Goal: Task Accomplishment & Management: Use online tool/utility

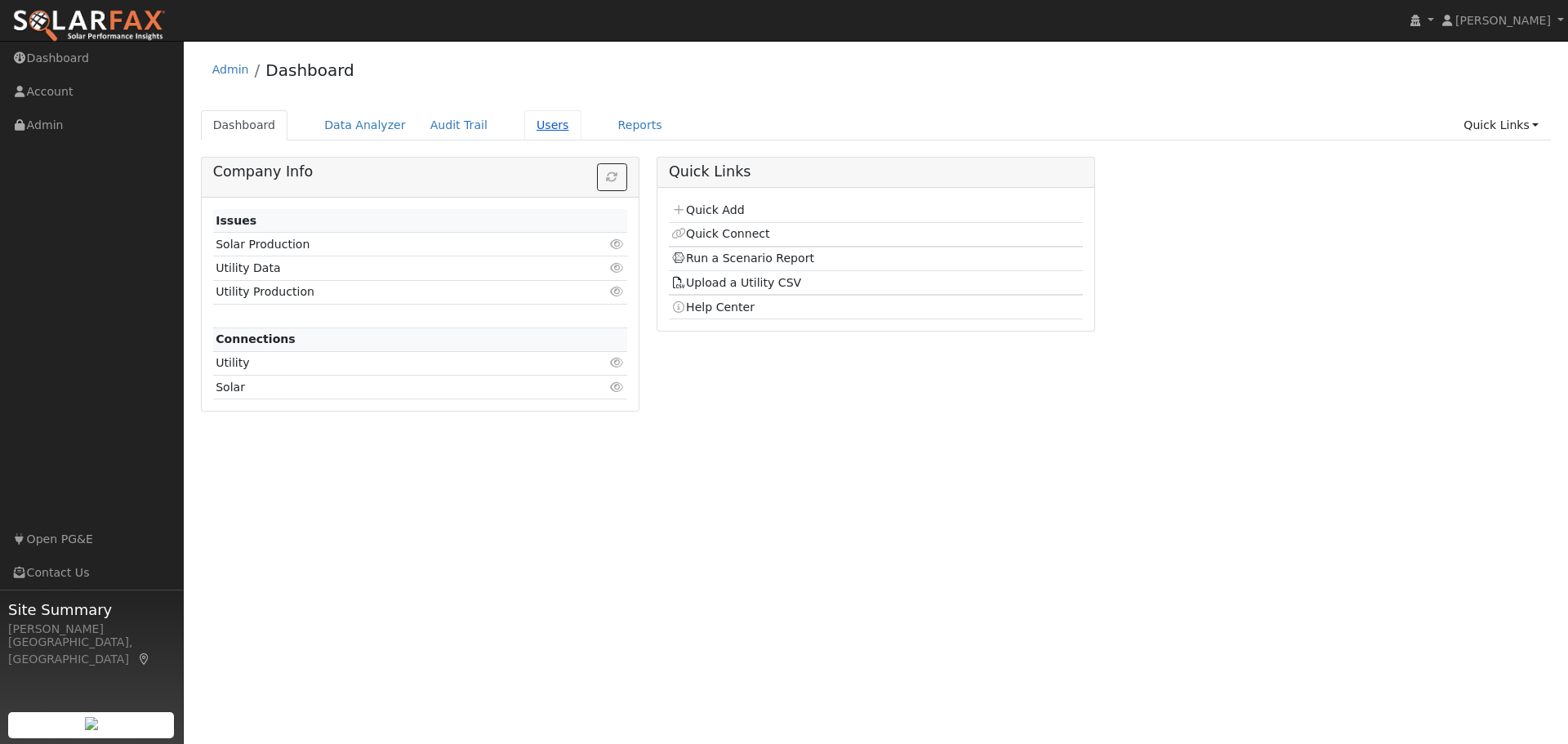
click at [525, 127] on link "Users" at bounding box center [553, 125] width 57 height 30
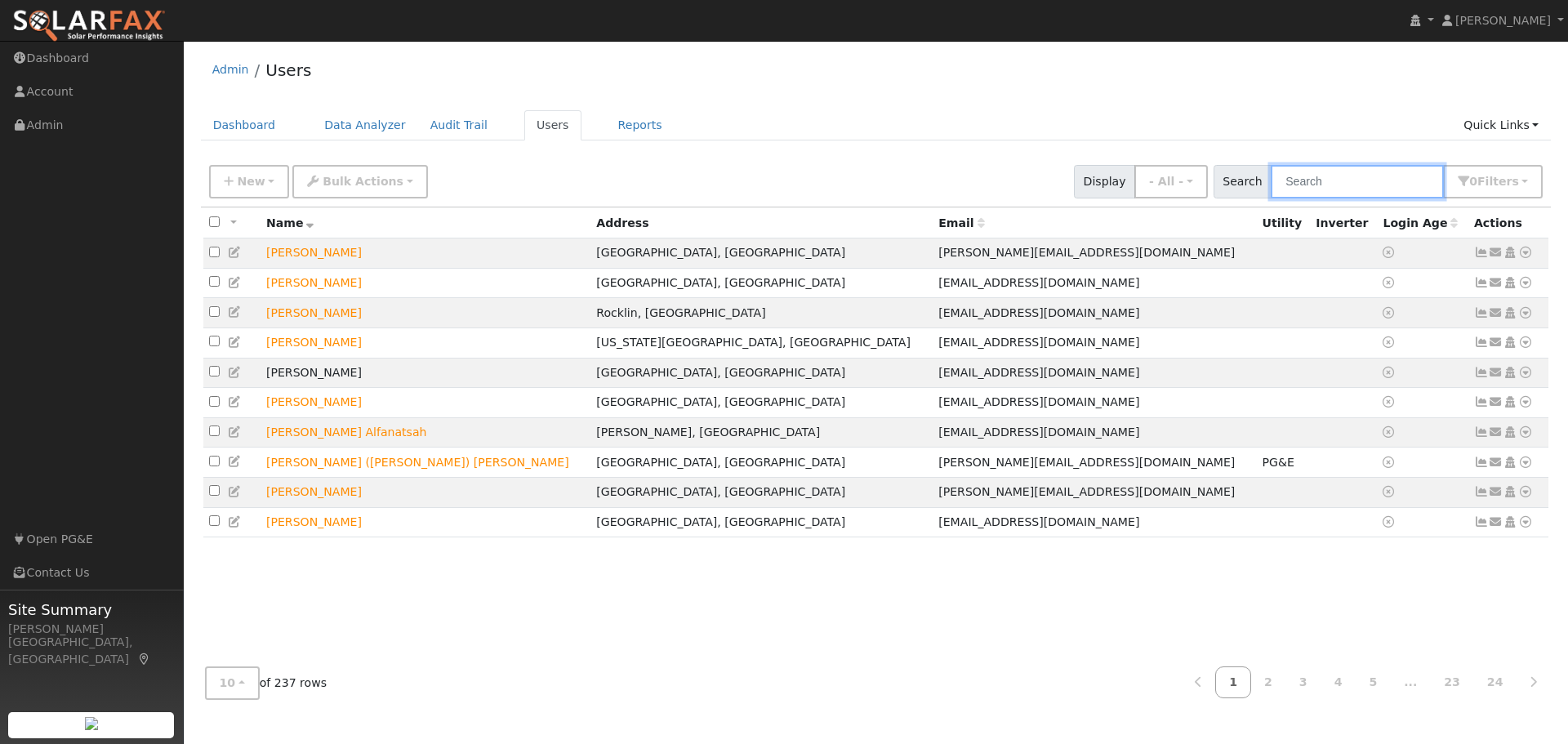
click at [1328, 183] on input "text" at bounding box center [1356, 182] width 173 height 34
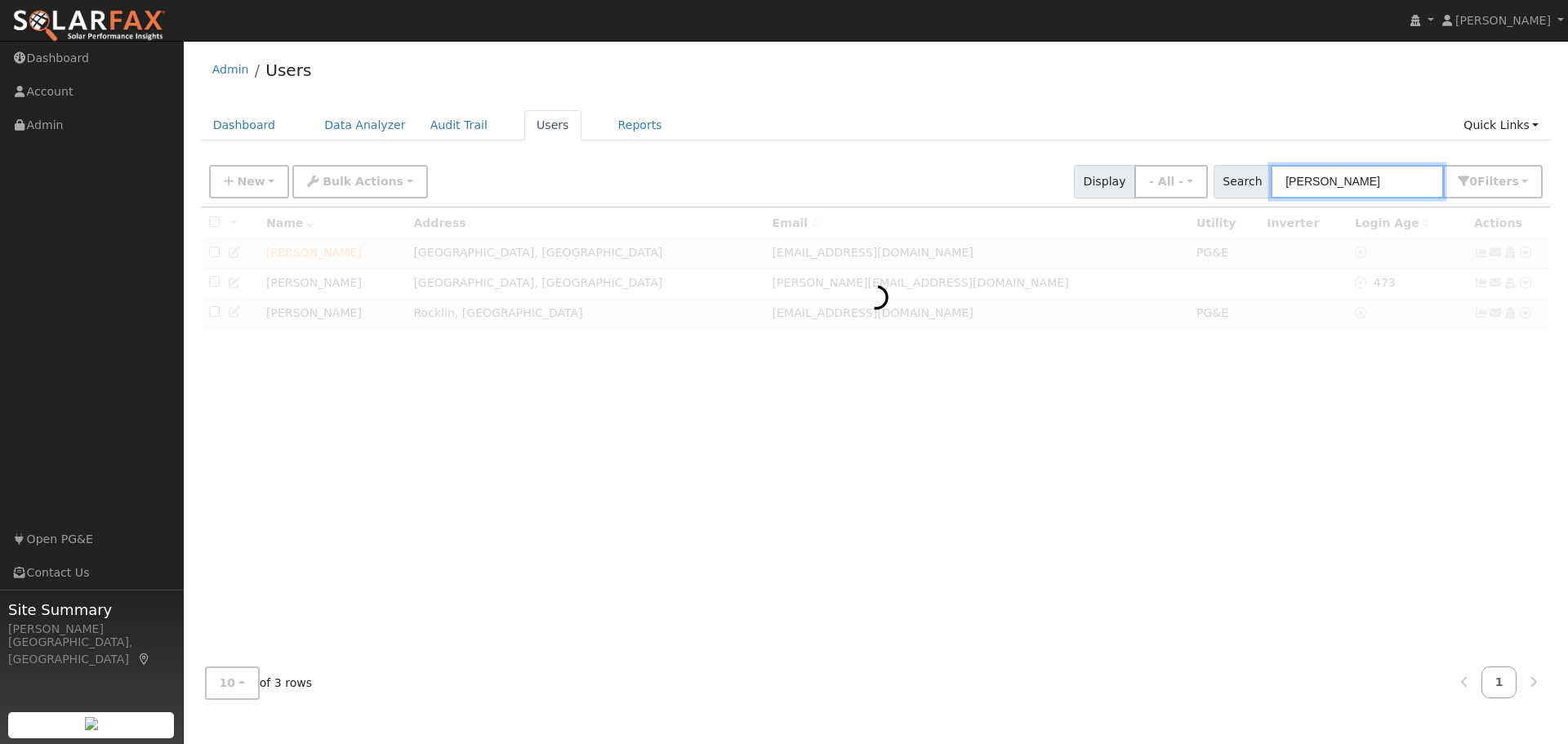
type input "[PERSON_NAME]"
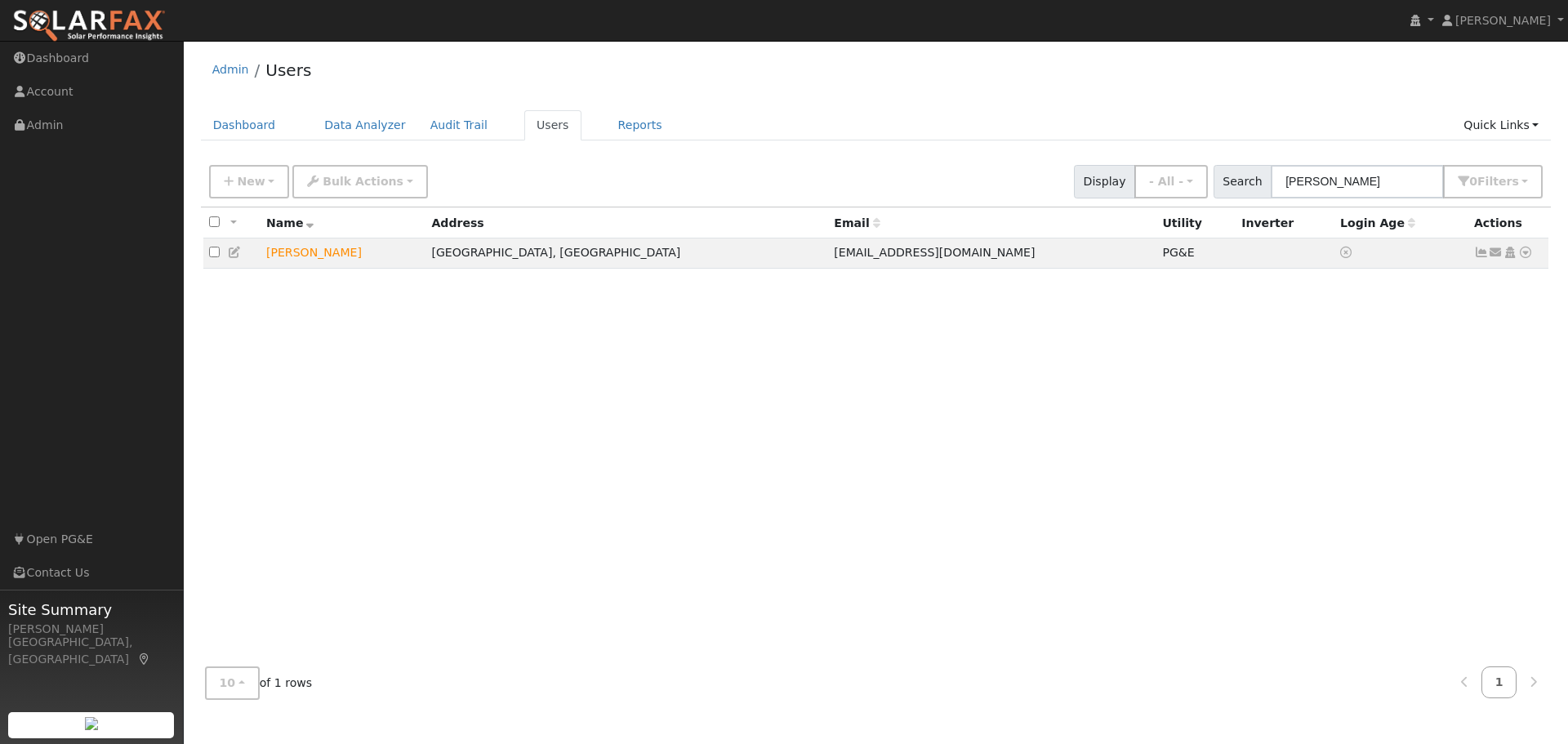
click at [1497, 413] on div "All None All on page None on page Name Address Email Utility Inverter Login Age…" at bounding box center [876, 431] width 1351 height 446
click at [1526, 256] on icon at bounding box center [1525, 252] width 14 height 12
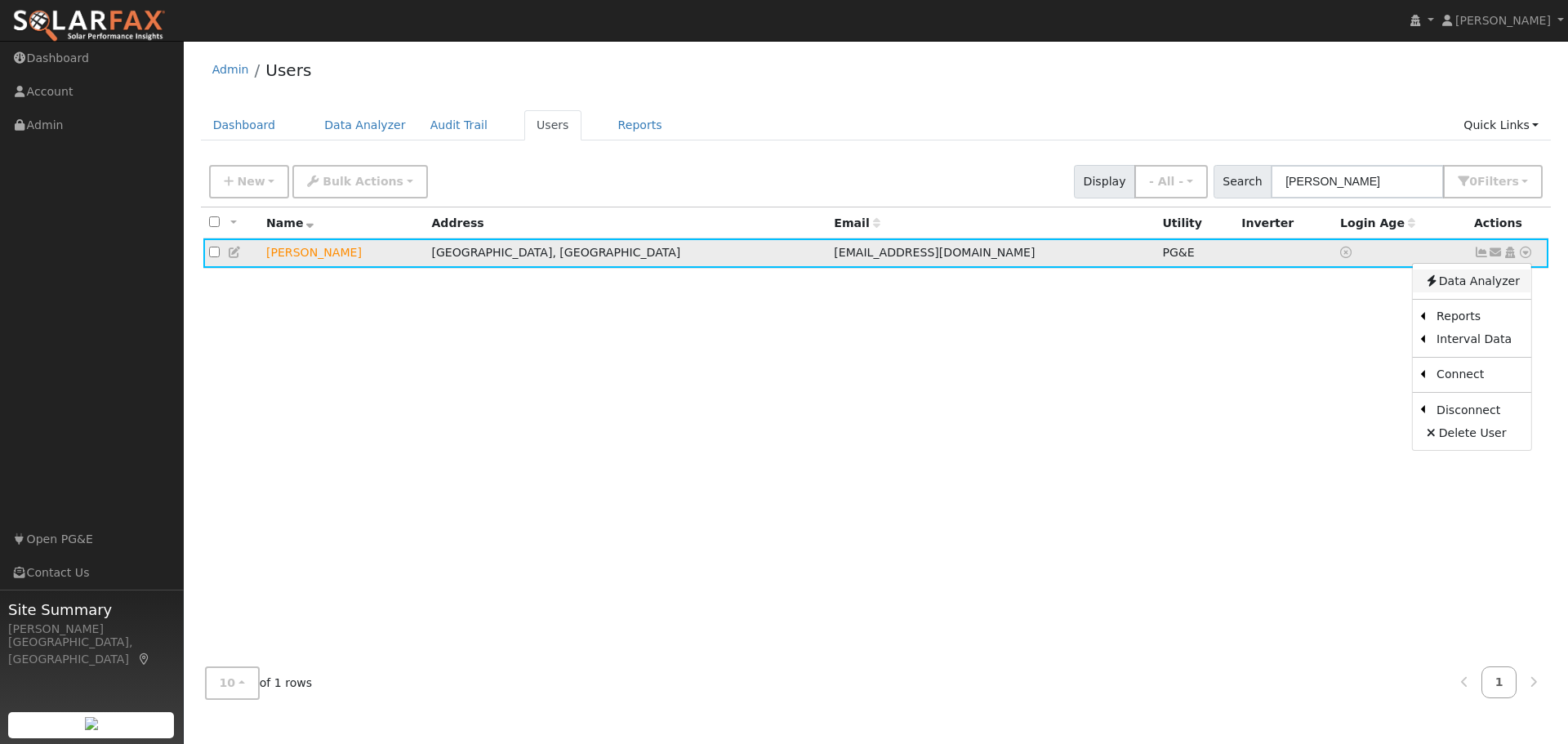
click at [1454, 284] on link "Data Analyzer" at bounding box center [1472, 281] width 119 height 23
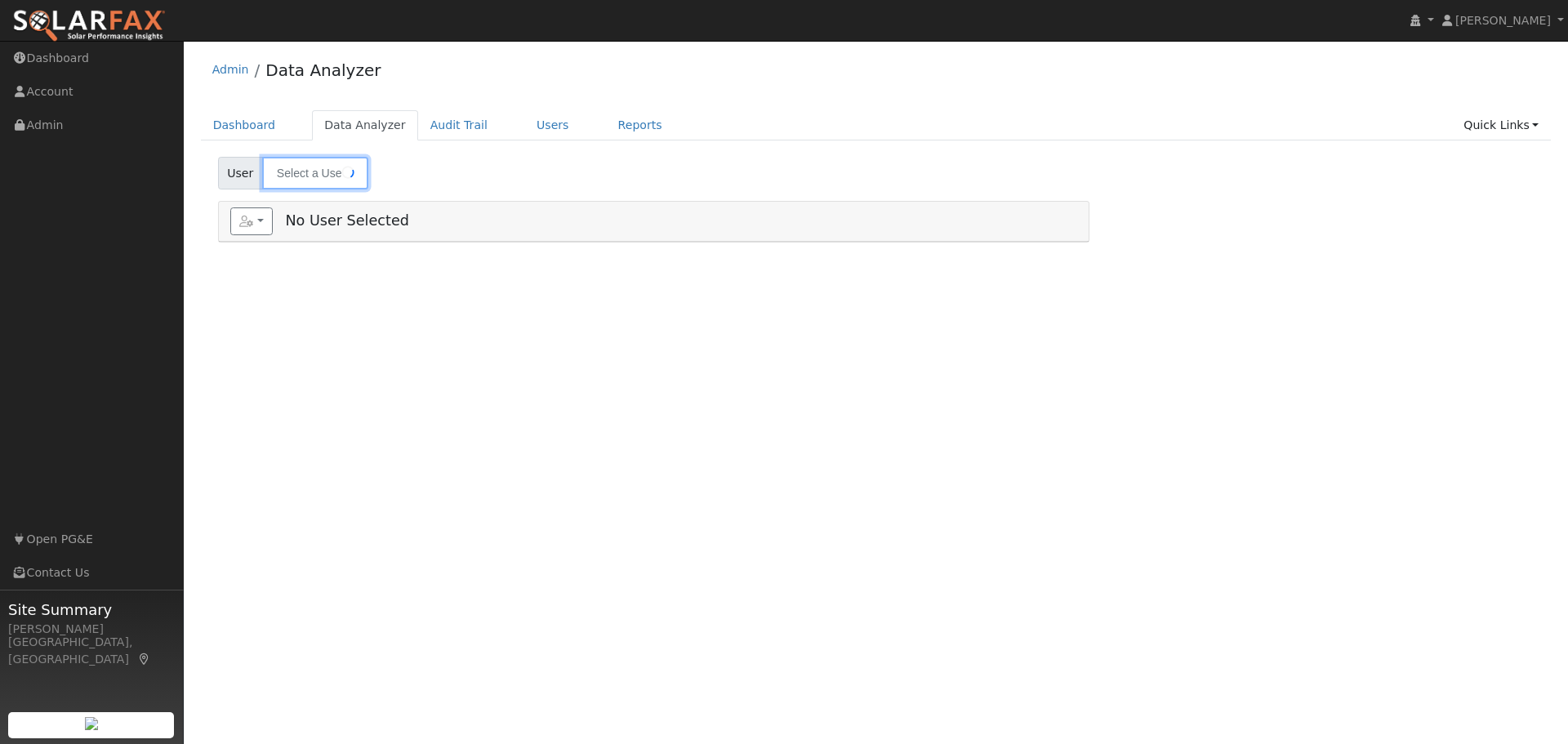
type input "[PERSON_NAME]"
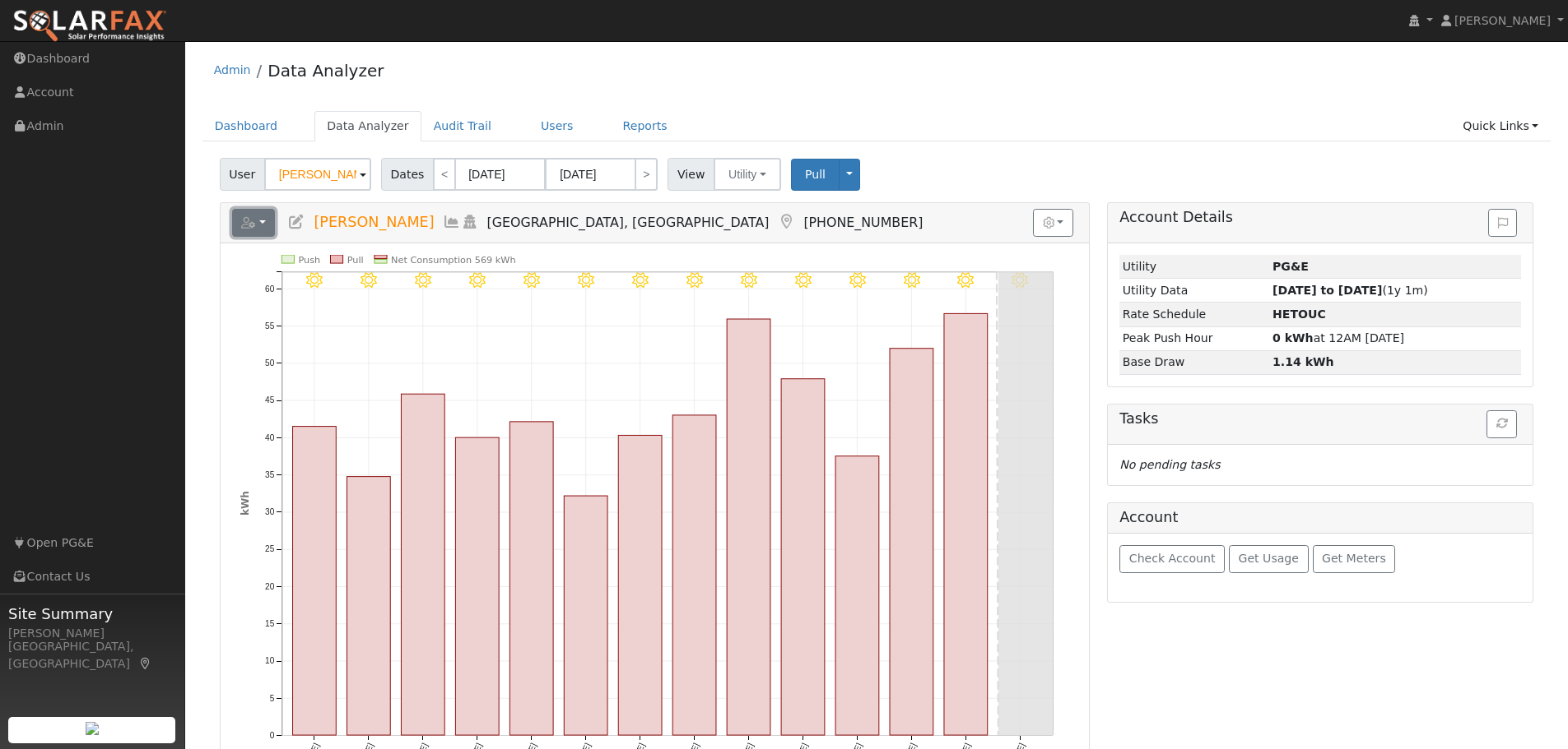
click at [258, 224] on button "button" at bounding box center [253, 223] width 44 height 28
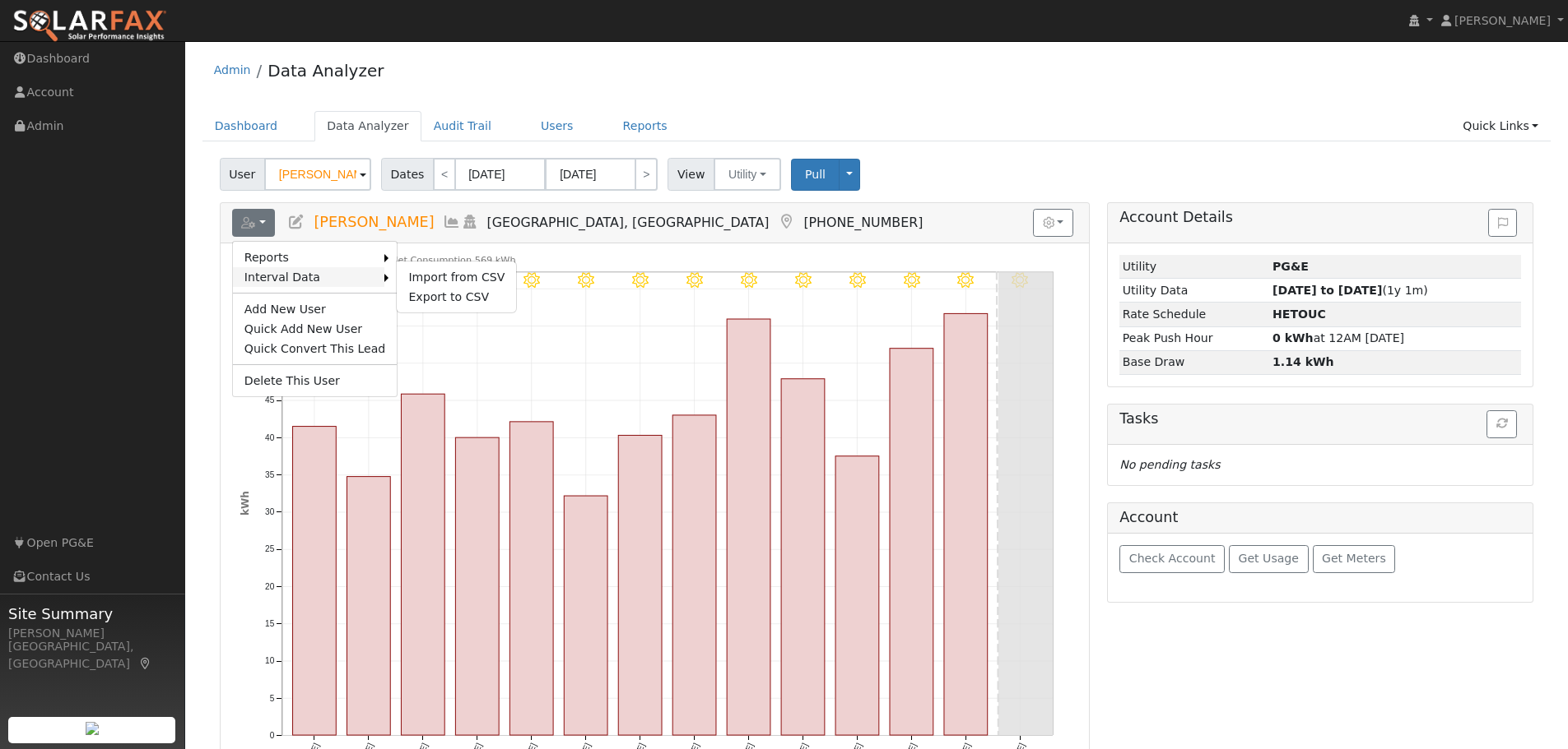
click at [279, 276] on link "Interval Data" at bounding box center [309, 277] width 152 height 19
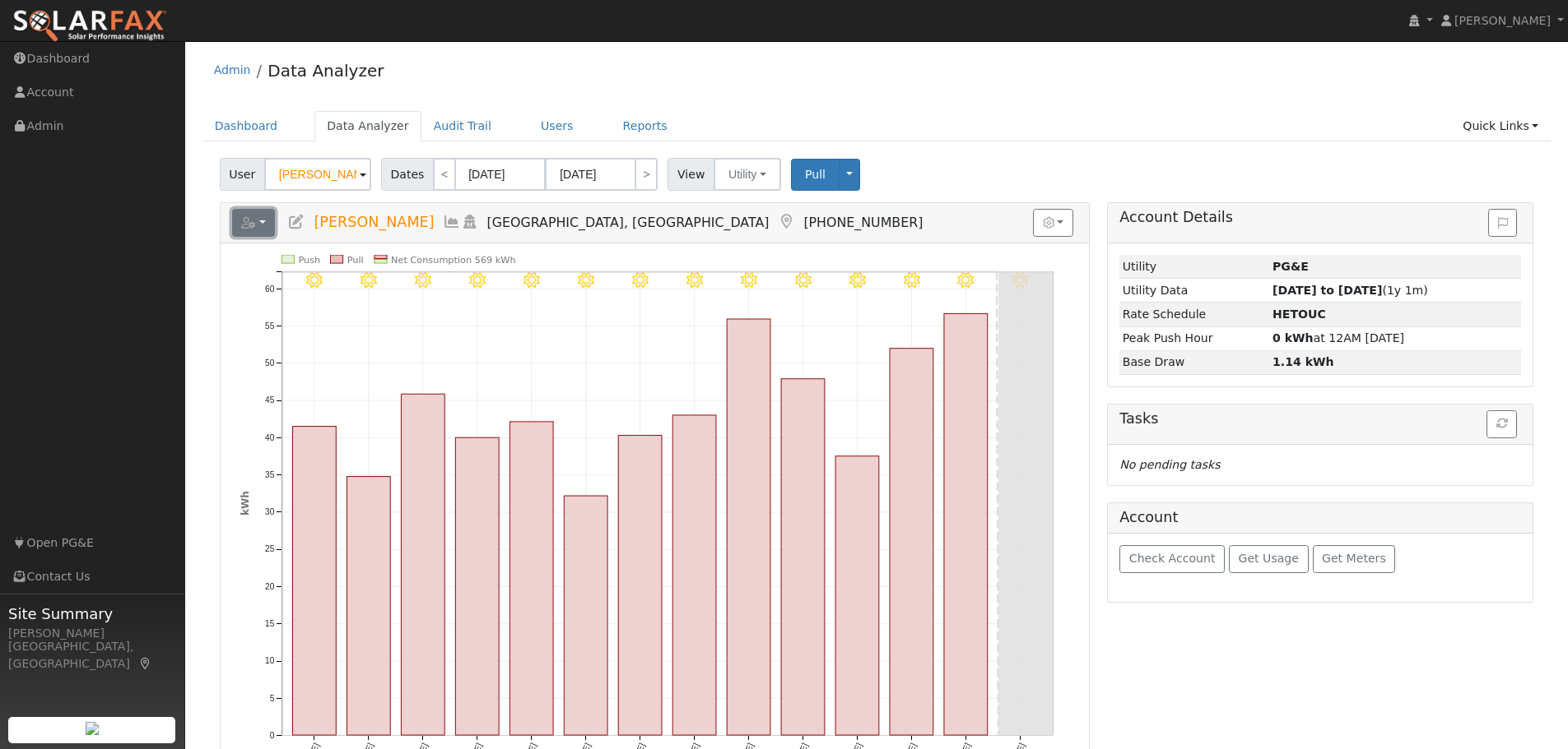
click at [237, 223] on button "button" at bounding box center [253, 223] width 44 height 28
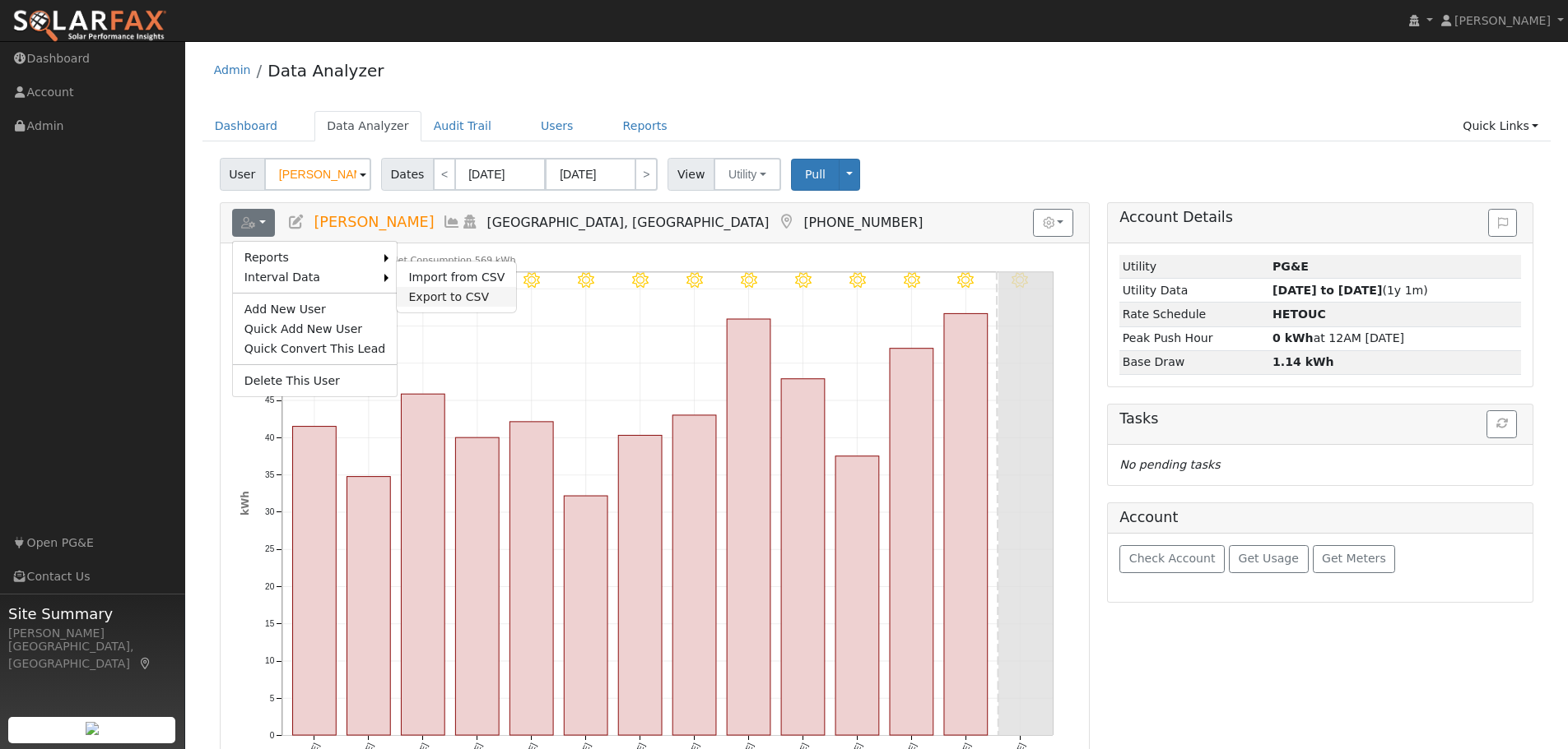
click at [452, 299] on link "Export to CSV" at bounding box center [456, 297] width 120 height 19
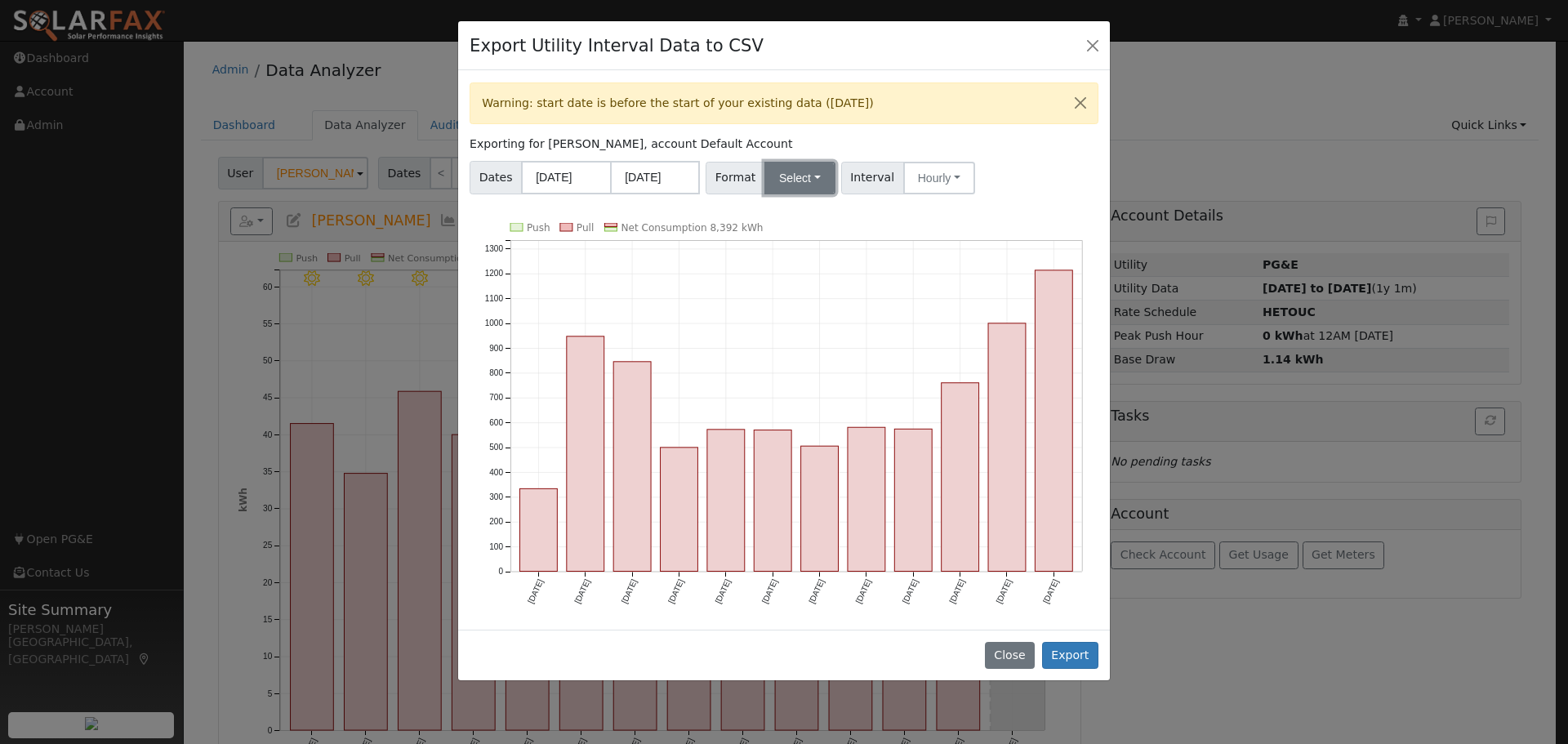
click at [779, 172] on button "Select" at bounding box center [800, 178] width 71 height 33
click at [795, 215] on link "Generic" at bounding box center [818, 215] width 117 height 23
click at [1073, 650] on button "Export" at bounding box center [1070, 656] width 56 height 28
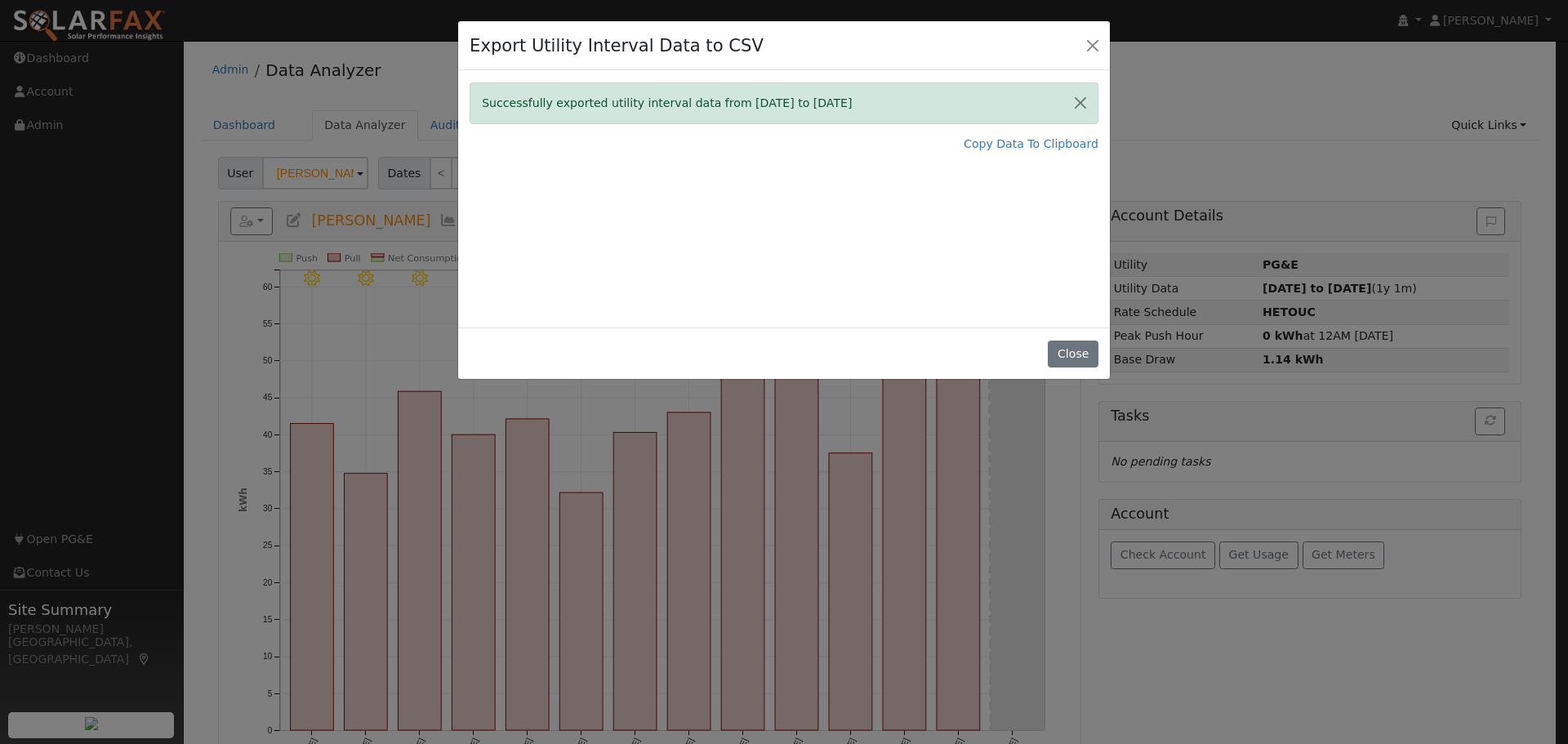
click at [1075, 339] on div "Close" at bounding box center [784, 353] width 652 height 51
click at [1091, 45] on button "Close" at bounding box center [1093, 45] width 23 height 23
